Goal: Information Seeking & Learning: Learn about a topic

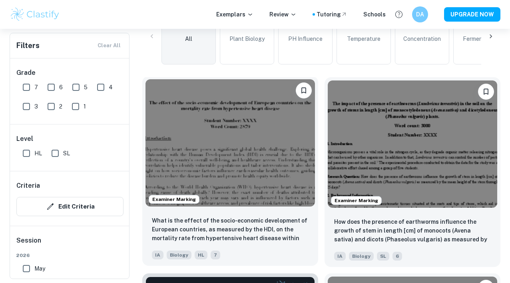
scroll to position [225, 0]
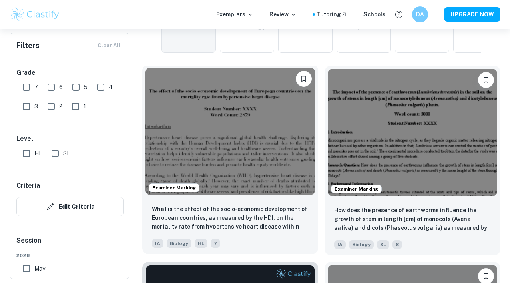
click at [261, 153] on img at bounding box center [229, 131] width 169 height 127
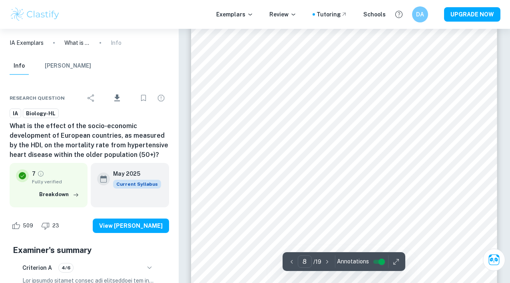
scroll to position [3324, 0]
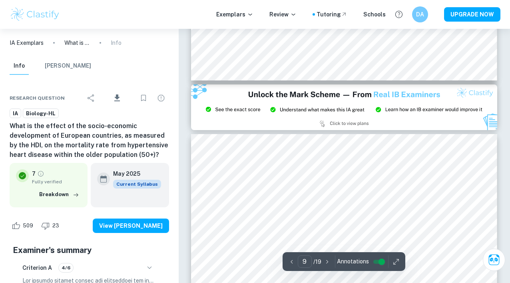
type input "8"
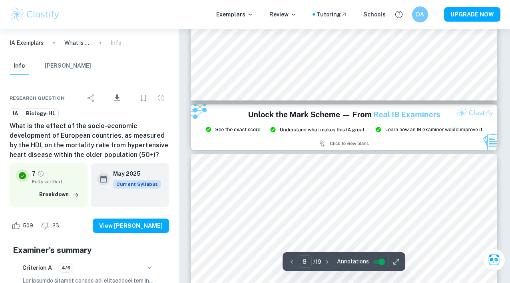
scroll to position [3522, 0]
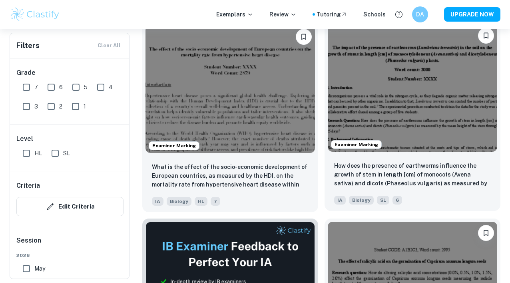
scroll to position [271, 0]
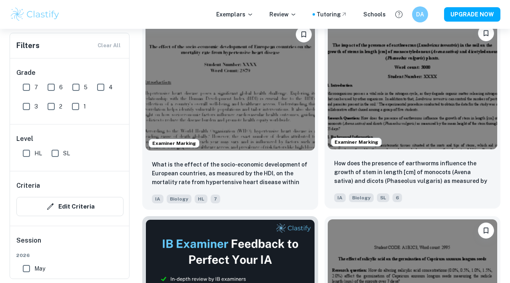
click at [413, 102] on img at bounding box center [412, 85] width 169 height 127
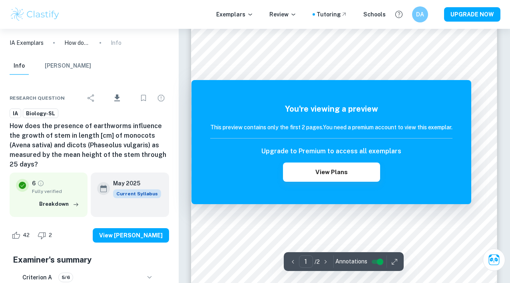
scroll to position [34, 0]
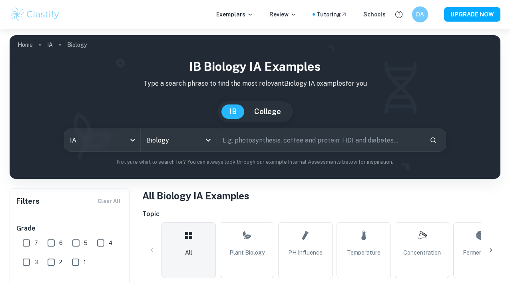
scroll to position [40, 0]
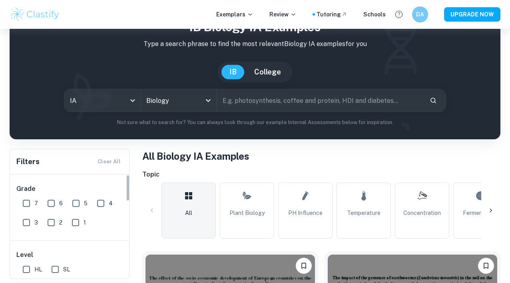
click at [32, 203] on input "7" at bounding box center [26, 203] width 16 height 16
checkbox input "true"
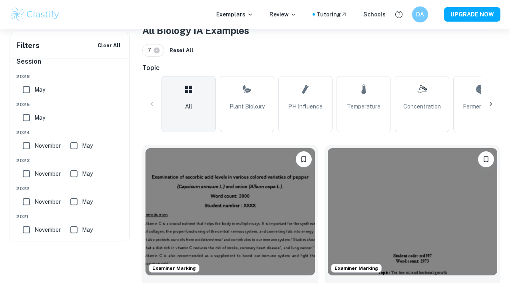
scroll to position [265, 0]
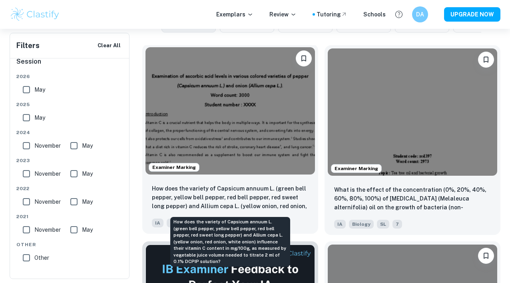
click at [249, 192] on p "How does the variety of Capsicum annuum L. (green bell pepper, yellow bell pepp…" at bounding box center [230, 197] width 157 height 27
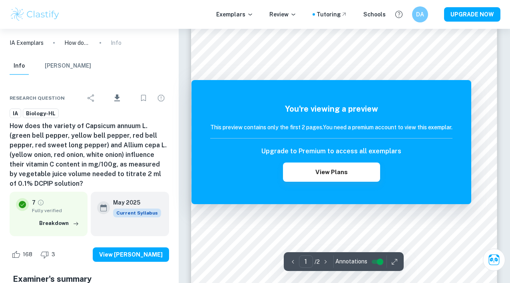
scroll to position [115, 0]
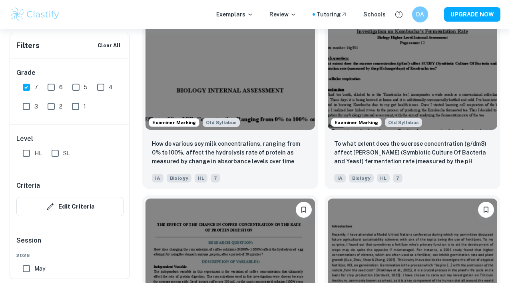
scroll to position [1685, 0]
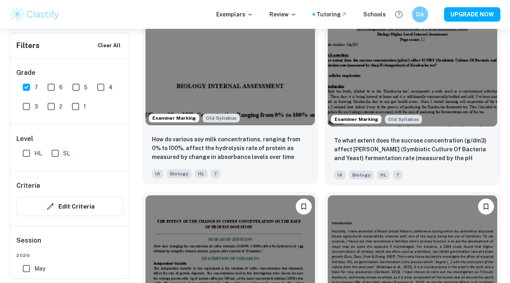
click at [264, 103] on img at bounding box center [229, 61] width 169 height 127
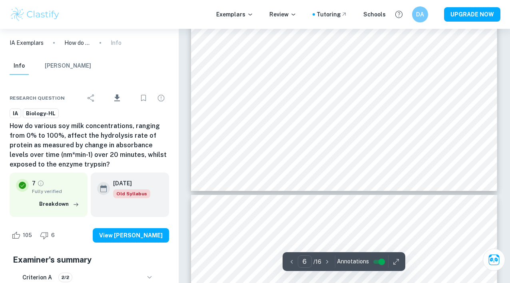
scroll to position [2342, 0]
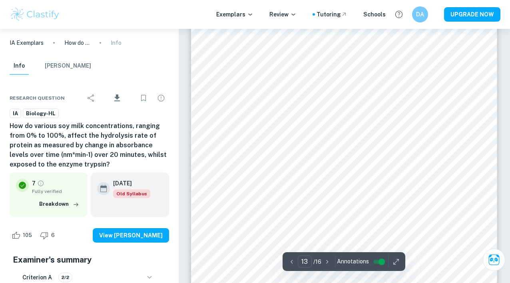
type input "14"
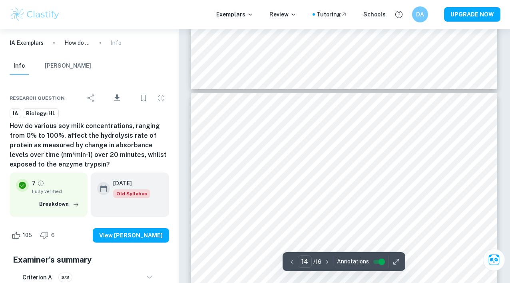
scroll to position [5414, 0]
